Goal: Find specific page/section: Find specific page/section

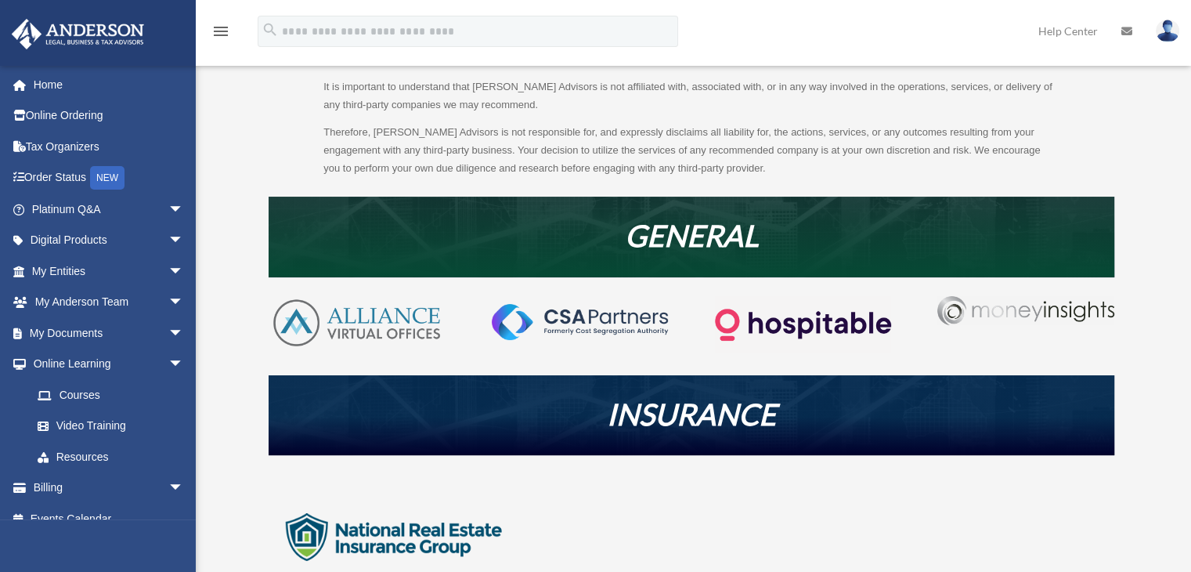
scroll to position [172, 0]
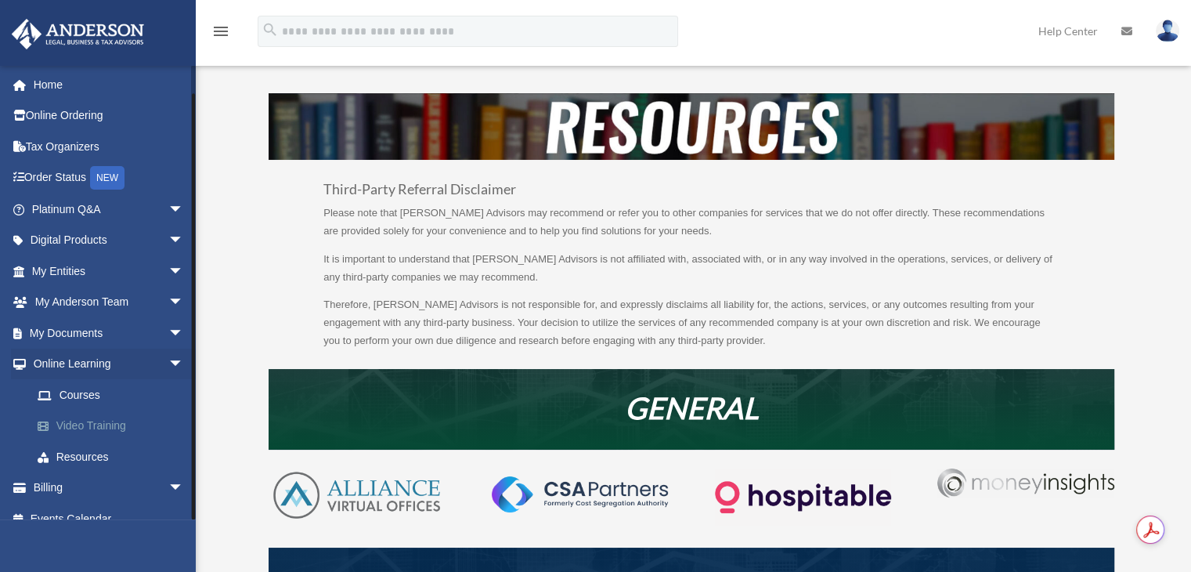
scroll to position [18, 0]
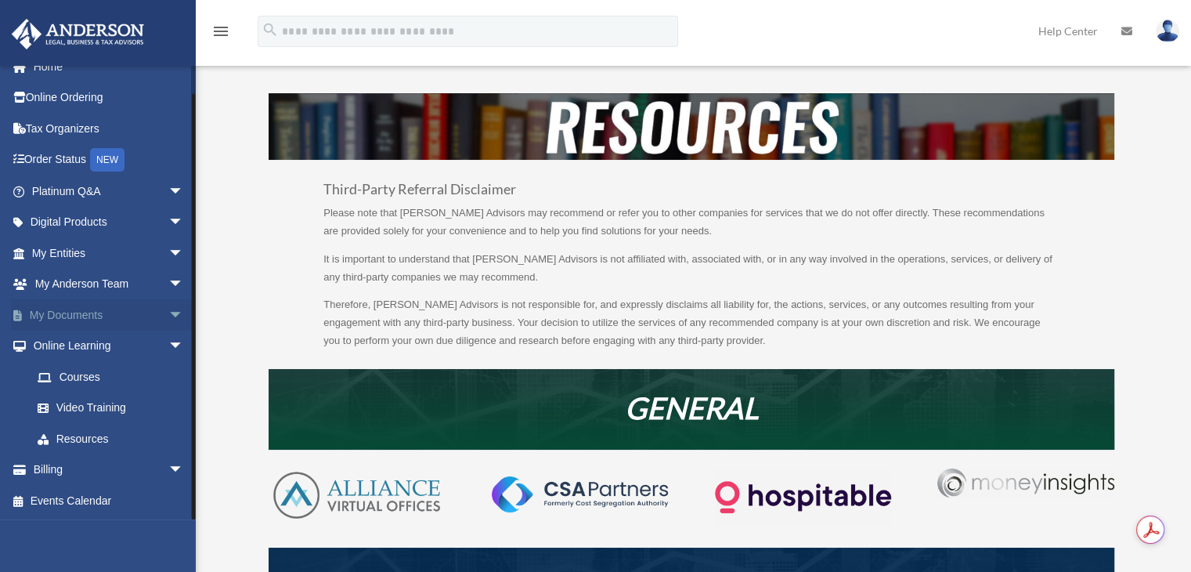
click at [168, 320] on span "arrow_drop_down" at bounding box center [183, 315] width 31 height 32
click at [78, 338] on link "Box" at bounding box center [115, 346] width 186 height 31
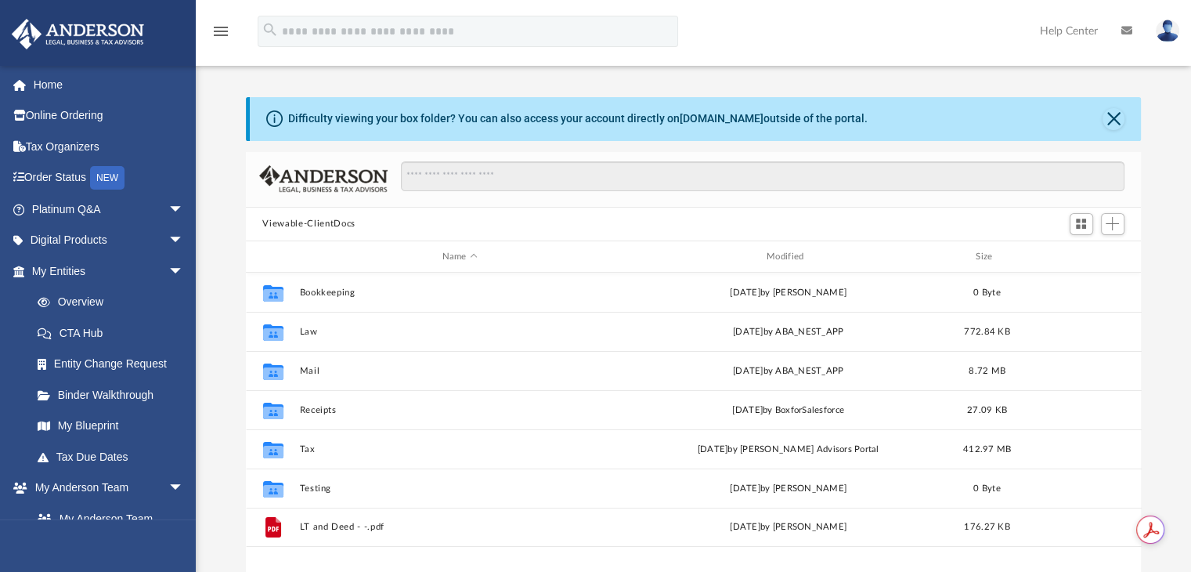
scroll to position [344, 884]
click at [432, 178] on input "Search files and folders" at bounding box center [762, 176] width 723 height 30
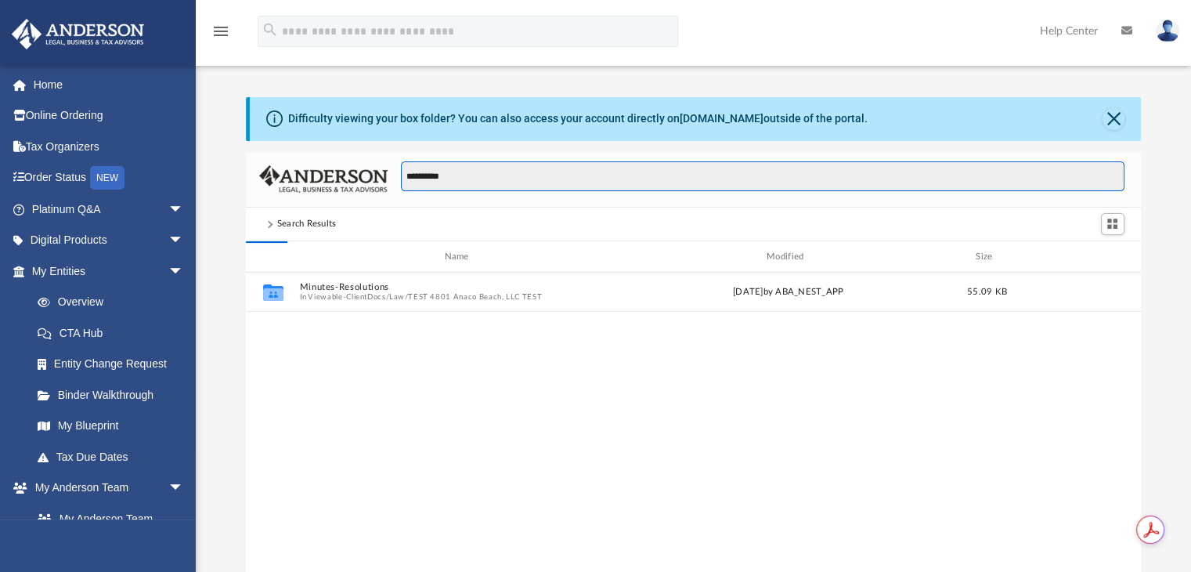
type input "**********"
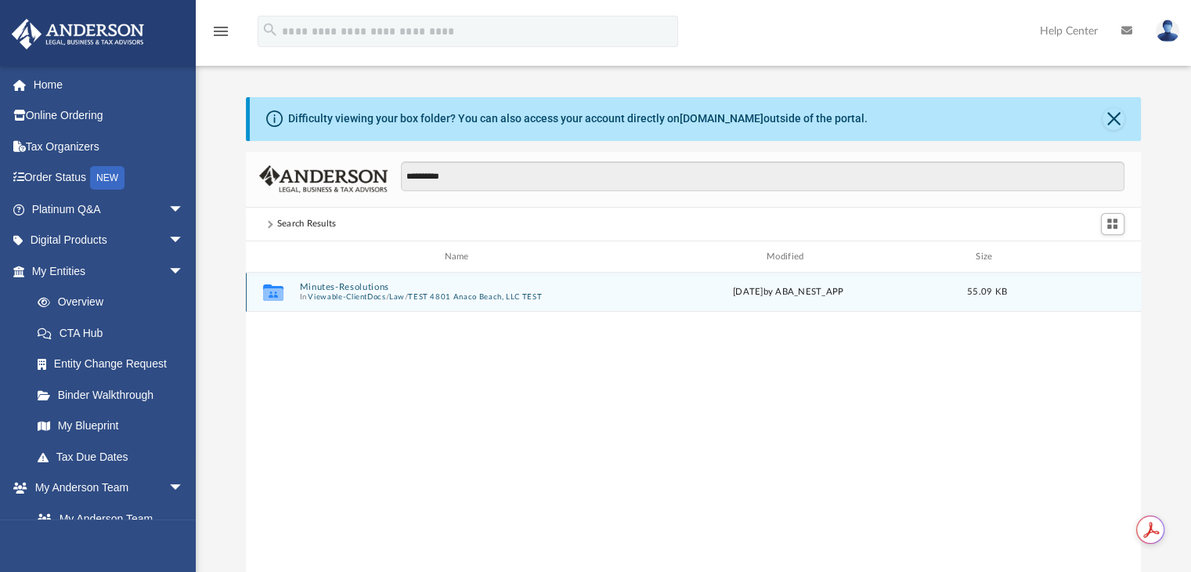
click at [428, 298] on button "TEST 4801 Anaco Beach, LLC TEST" at bounding box center [475, 297] width 134 height 10
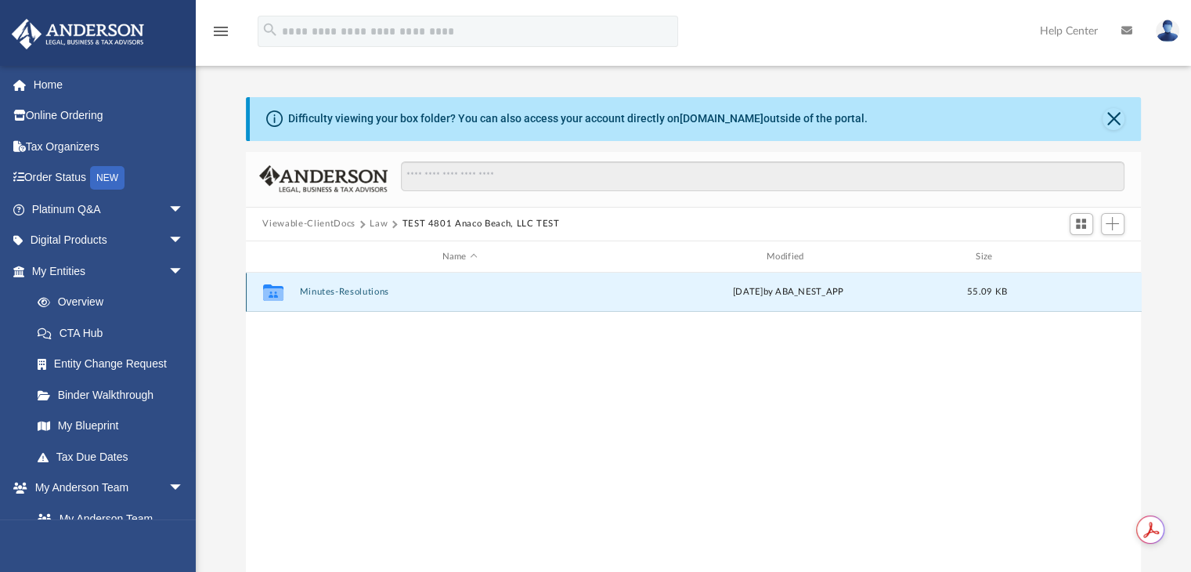
click at [376, 300] on div "Collaborated Folder Minutes-Resolutions Wed Apr 23 2025 by ABA_NEST_APP 55.09 KB" at bounding box center [694, 292] width 896 height 39
click at [356, 289] on button "Minutes-Resolutions" at bounding box center [459, 292] width 321 height 10
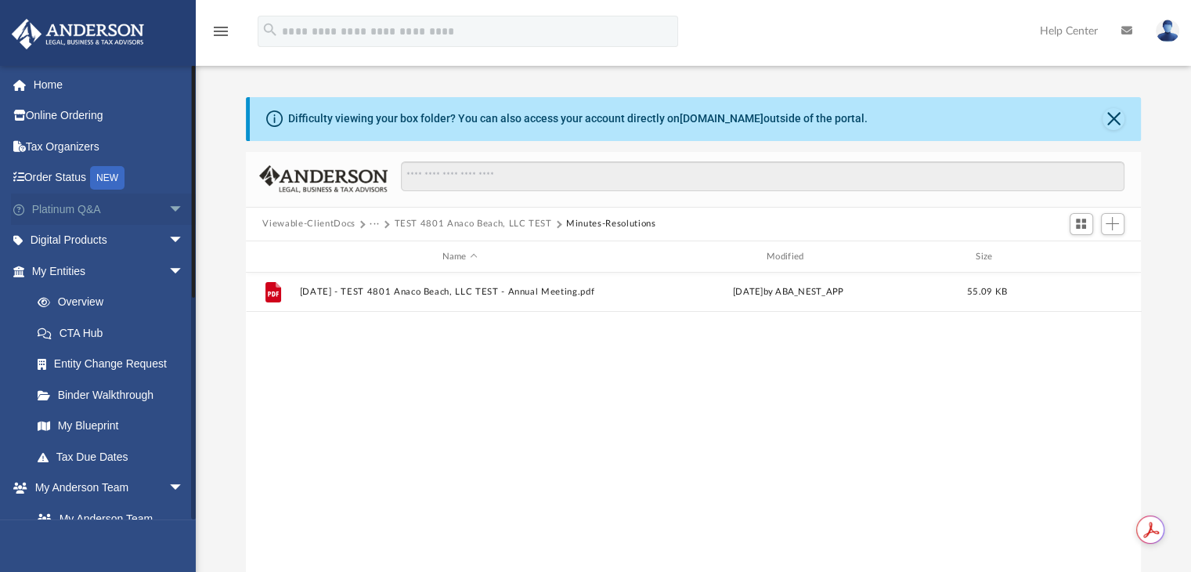
click at [168, 204] on span "arrow_drop_down" at bounding box center [183, 209] width 31 height 32
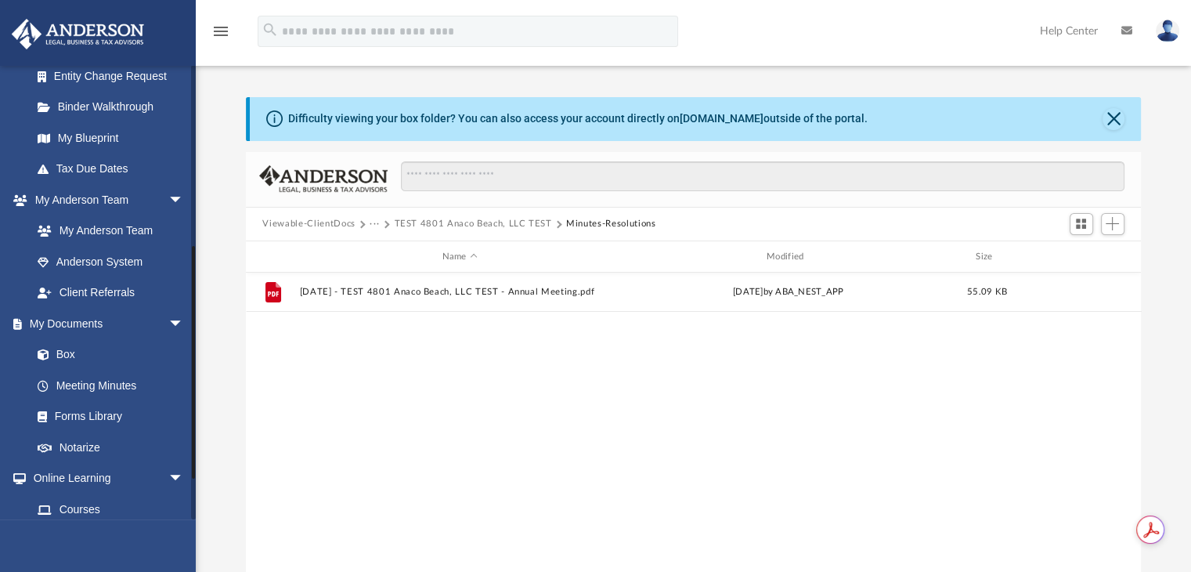
scroll to position [617, 0]
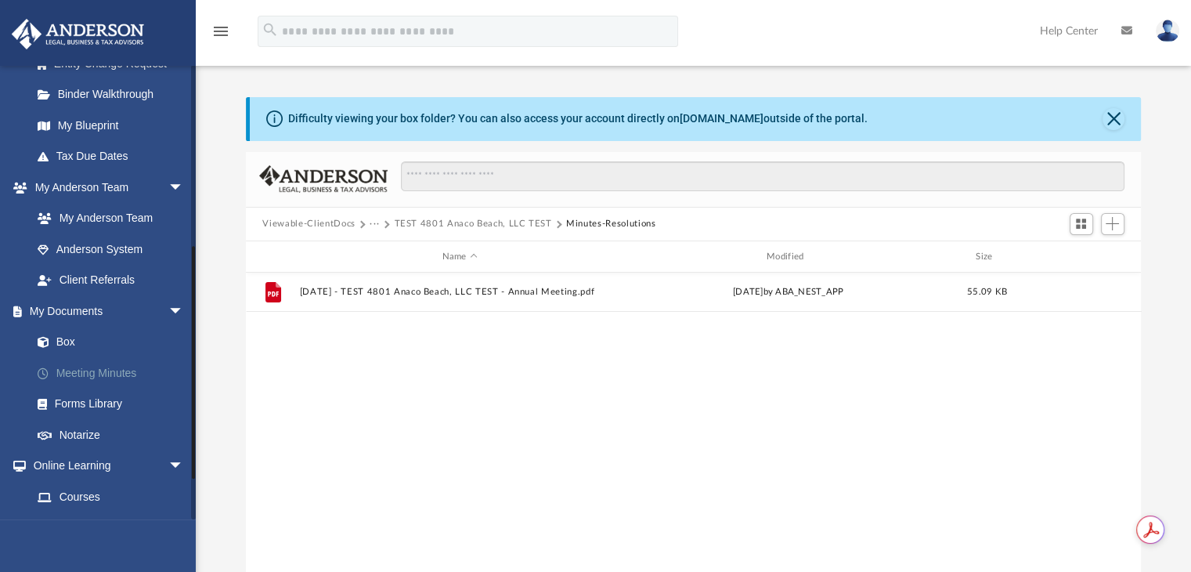
click at [116, 386] on link "Meeting Minutes" at bounding box center [115, 372] width 186 height 31
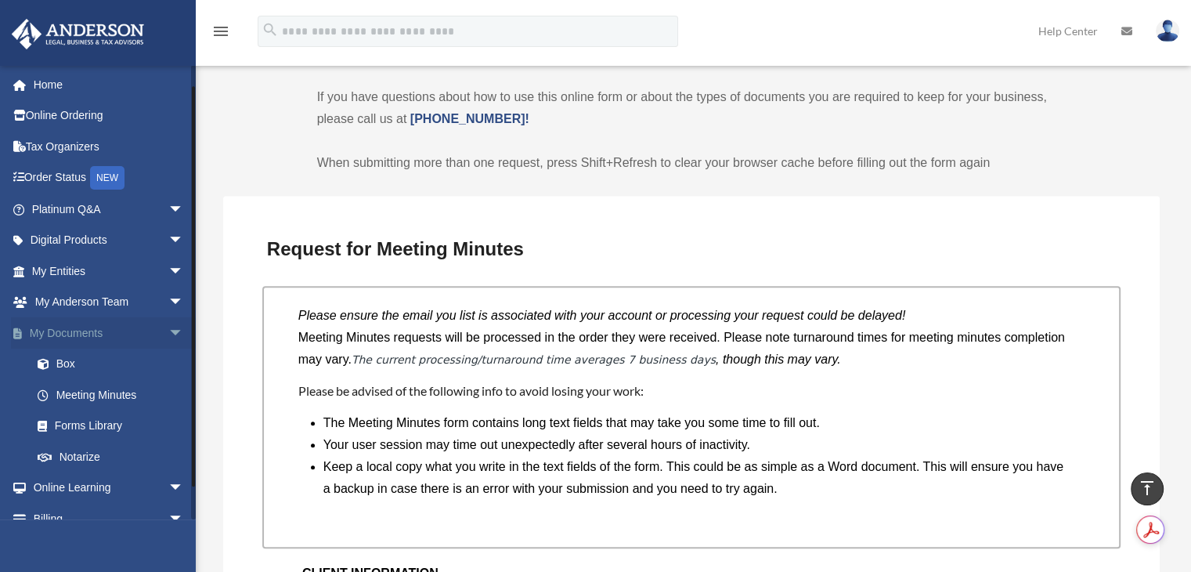
scroll to position [25, 0]
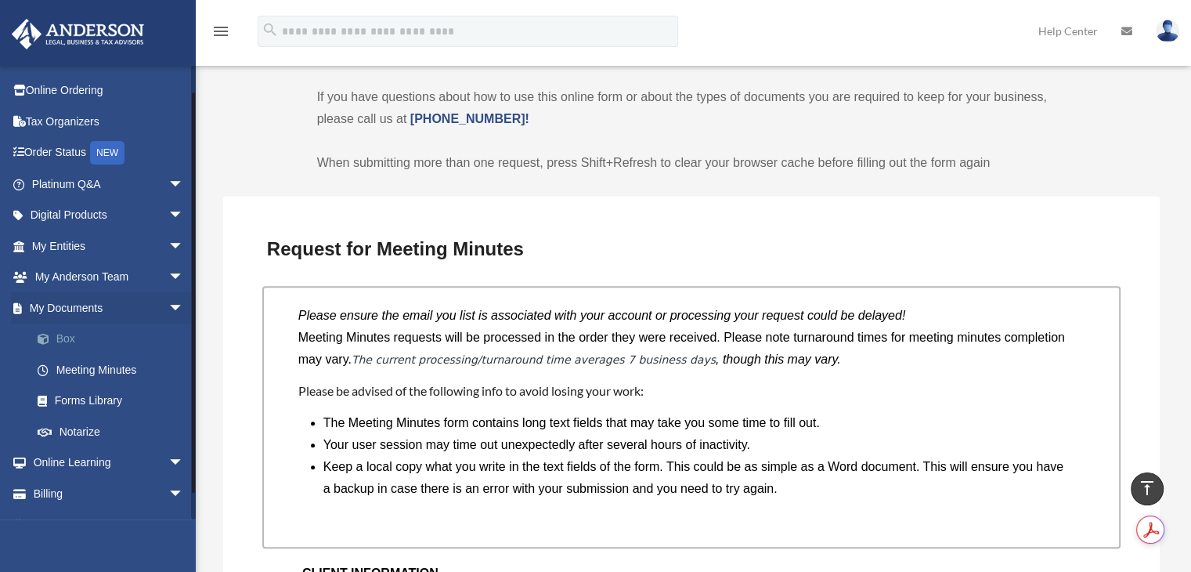
click at [75, 336] on link "Box" at bounding box center [115, 339] width 186 height 31
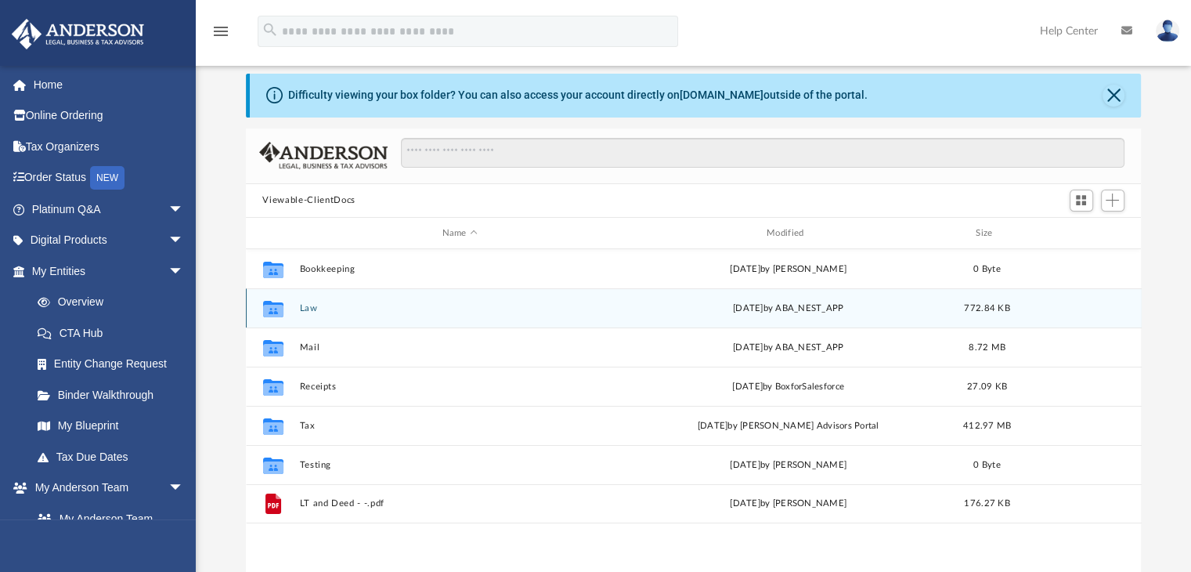
scroll to position [24, 0]
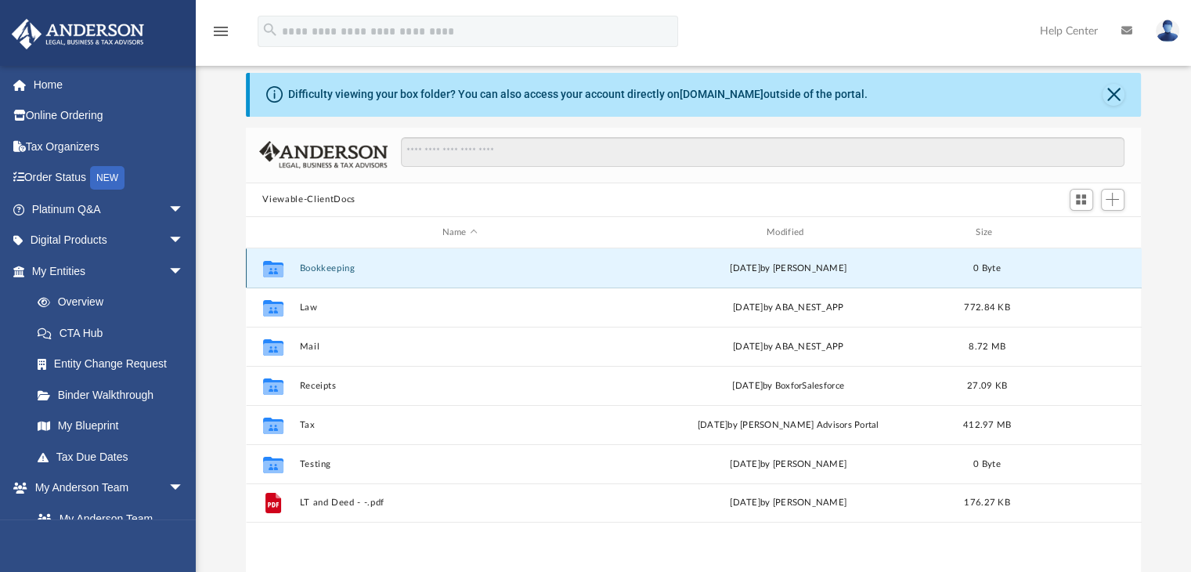
click at [420, 268] on button "Bookkeeping" at bounding box center [459, 268] width 321 height 10
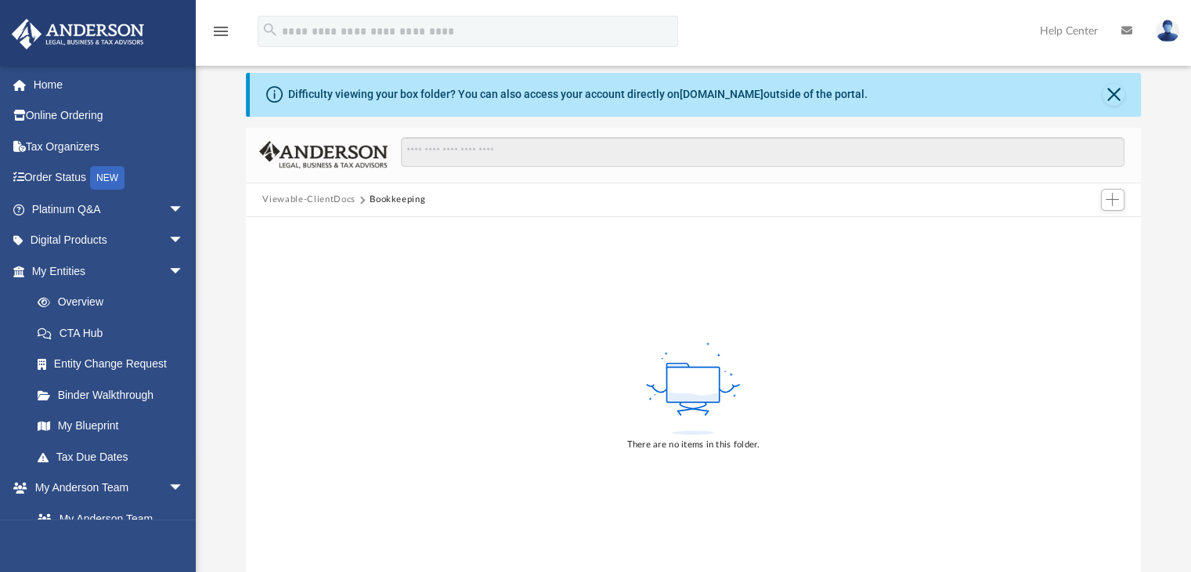
click at [329, 194] on button "Viewable-ClientDocs" at bounding box center [308, 200] width 92 height 14
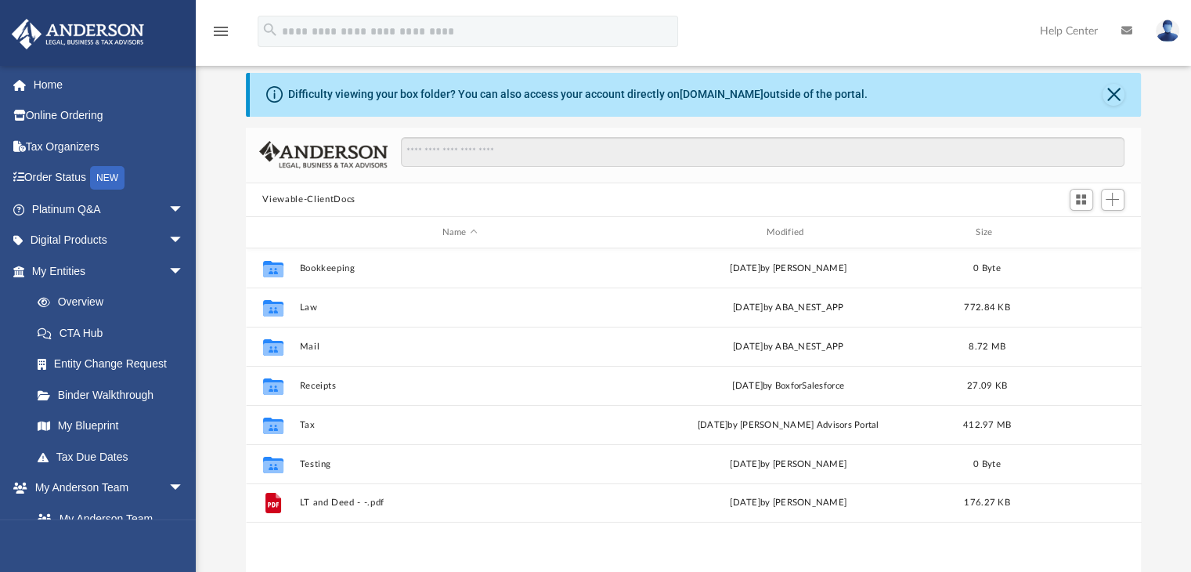
scroll to position [344, 884]
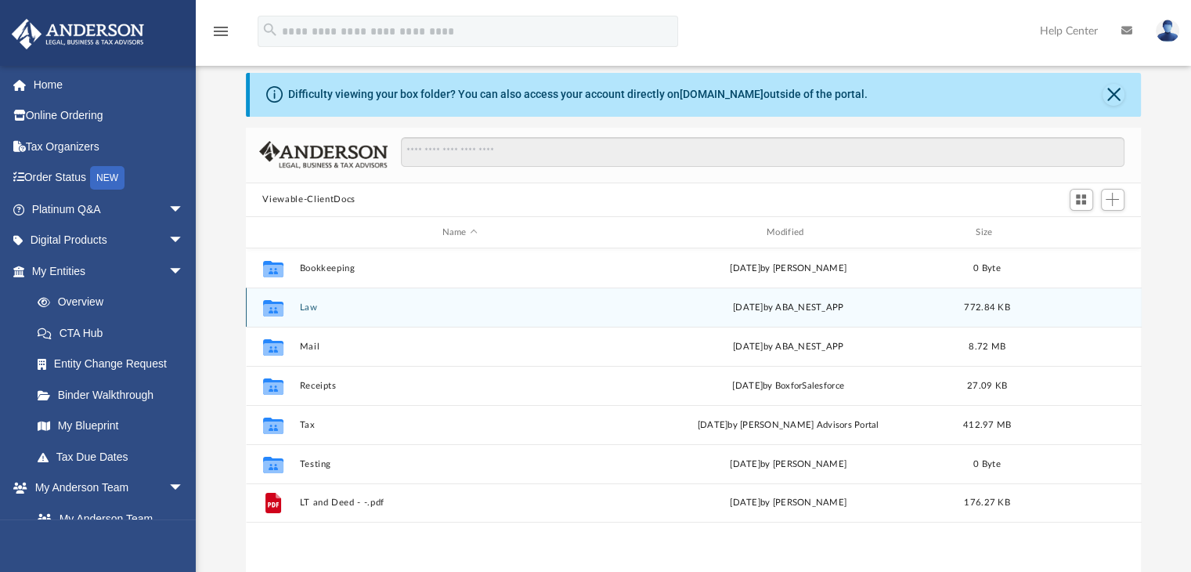
click at [406, 302] on button "Law" at bounding box center [459, 307] width 321 height 10
